Goal: Information Seeking & Learning: Learn about a topic

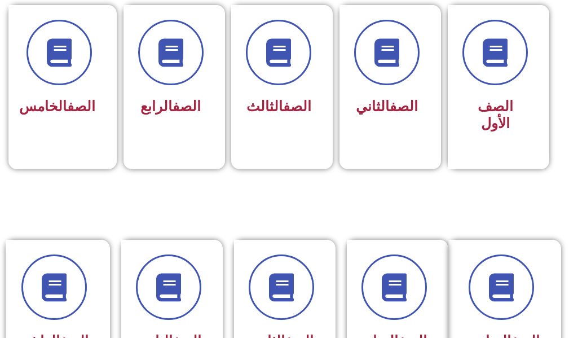
scroll to position [451, 0]
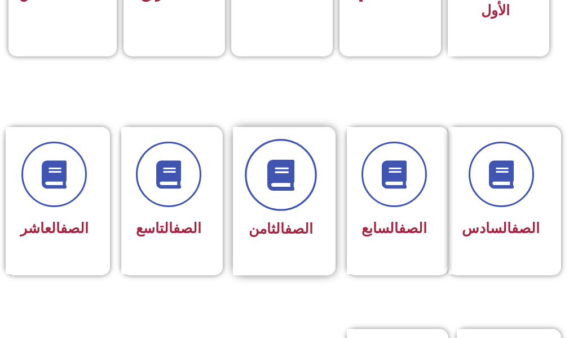
click at [279, 193] on span at bounding box center [281, 175] width 72 height 72
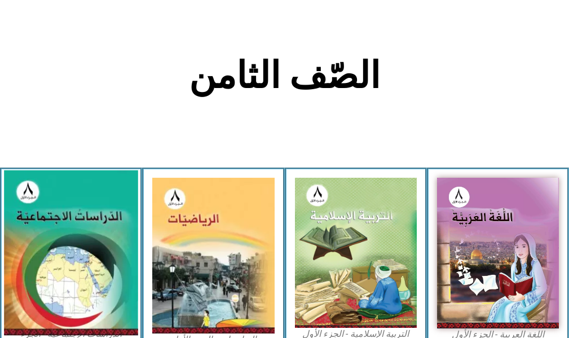
scroll to position [282, 0]
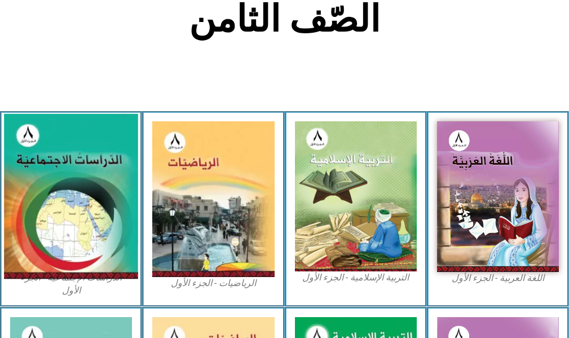
click at [88, 224] on img at bounding box center [71, 196] width 134 height 165
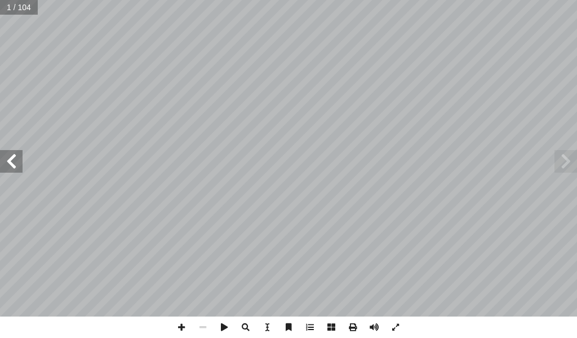
click at [15, 165] on span at bounding box center [11, 161] width 23 height 23
click at [14, 164] on span at bounding box center [11, 161] width 23 height 23
click at [17, 167] on span at bounding box center [11, 161] width 23 height 23
click at [15, 168] on span at bounding box center [11, 161] width 23 height 23
click at [18, 170] on span at bounding box center [11, 161] width 23 height 23
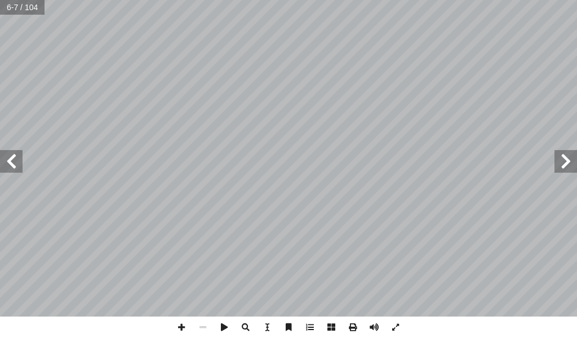
click at [20, 170] on span at bounding box center [11, 161] width 23 height 23
click at [183, 325] on span at bounding box center [181, 326] width 21 height 21
click at [177, 321] on span at bounding box center [181, 326] width 21 height 21
click at [206, 326] on span at bounding box center [202, 326] width 21 height 21
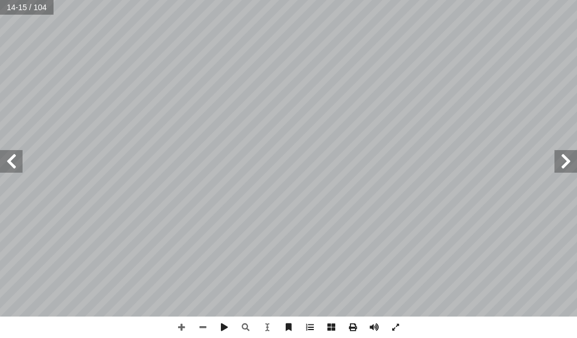
click at [14, 165] on span at bounding box center [11, 161] width 23 height 23
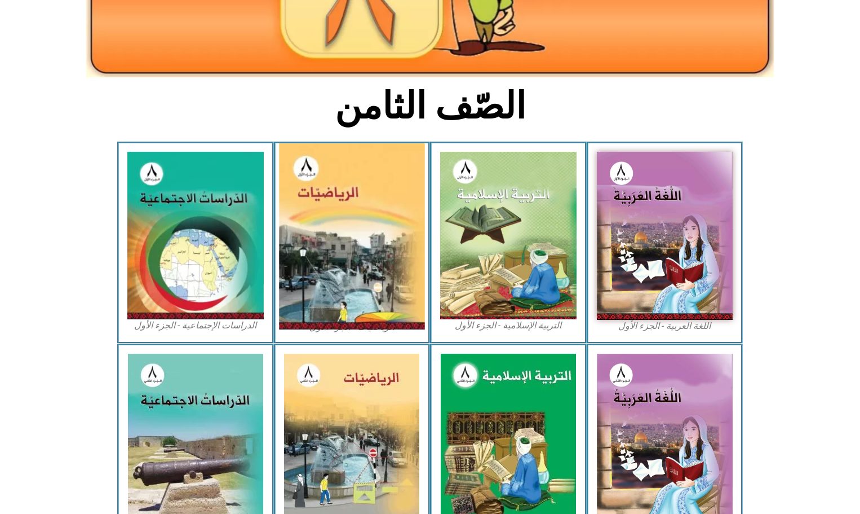
scroll to position [265, 0]
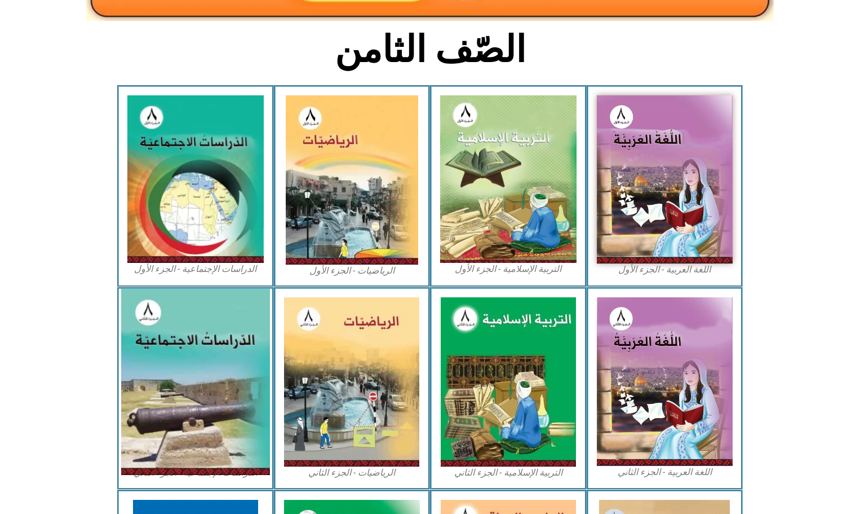
click at [201, 300] on img at bounding box center [195, 382] width 149 height 186
drag, startPoint x: 201, startPoint y: 298, endPoint x: 205, endPoint y: 304, distance: 7.4
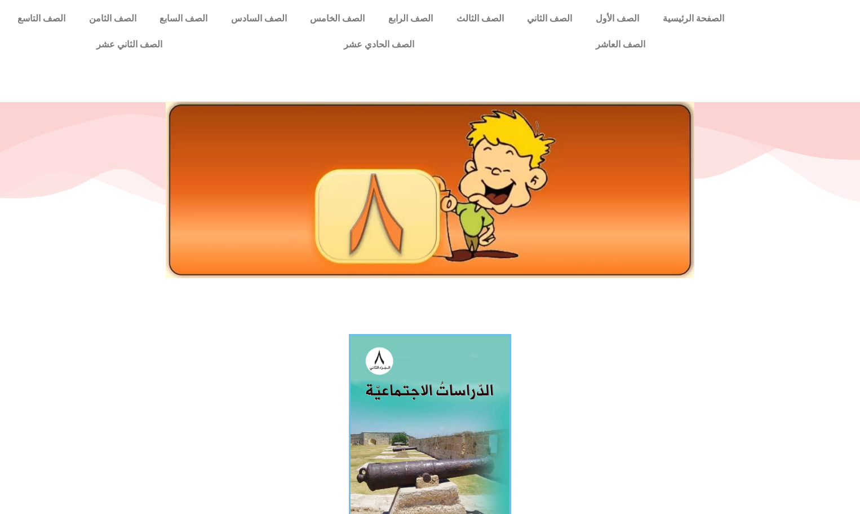
click at [224, 314] on div at bounding box center [430, 216] width 860 height 226
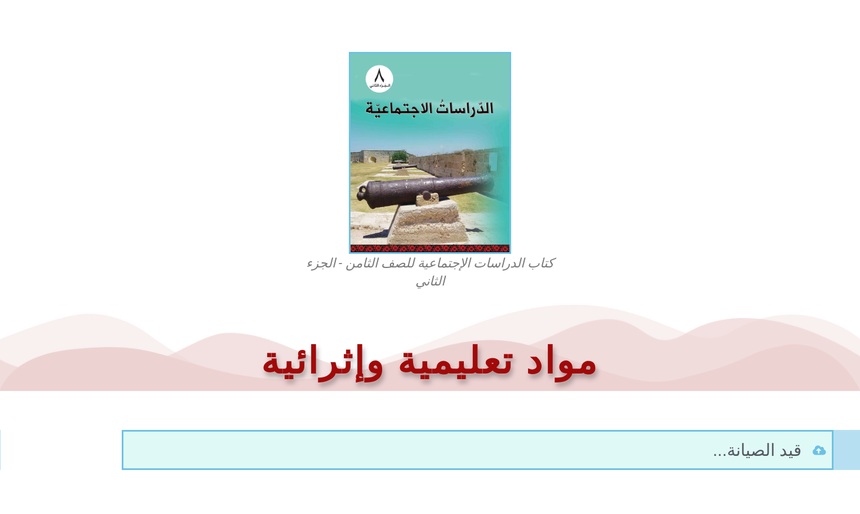
scroll to position [334, 0]
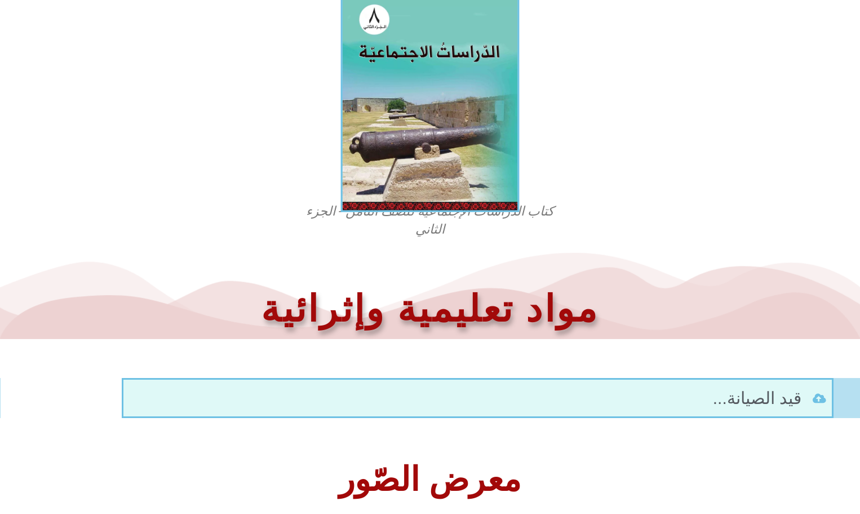
click at [367, 68] on img at bounding box center [430, 101] width 179 height 222
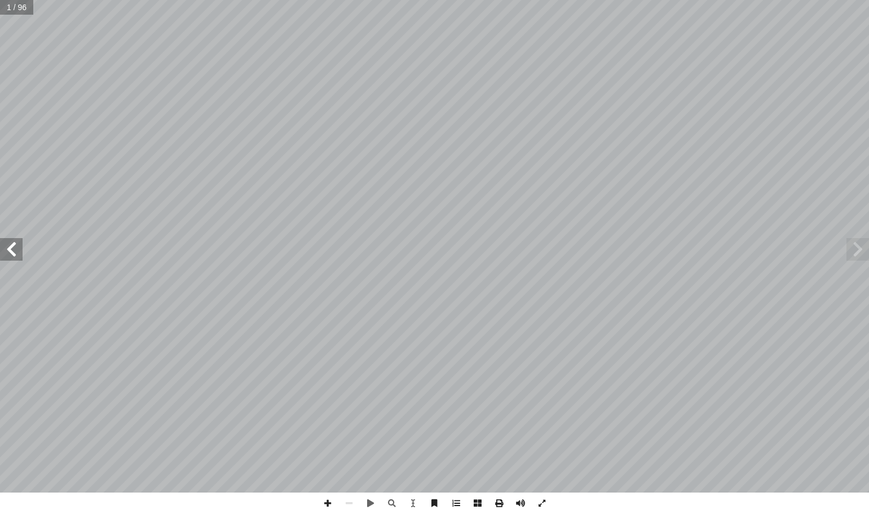
click at [14, 249] on span at bounding box center [11, 249] width 23 height 23
click at [1, 257] on span at bounding box center [11, 249] width 23 height 23
